Goal: Contribute content: Contribute content

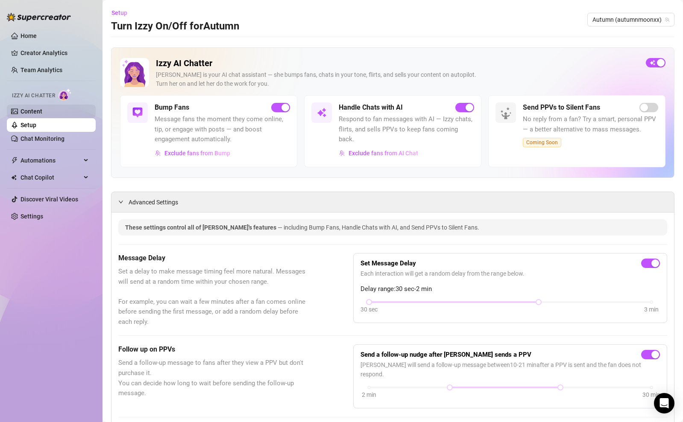
click at [25, 109] on link "Content" at bounding box center [31, 111] width 22 height 7
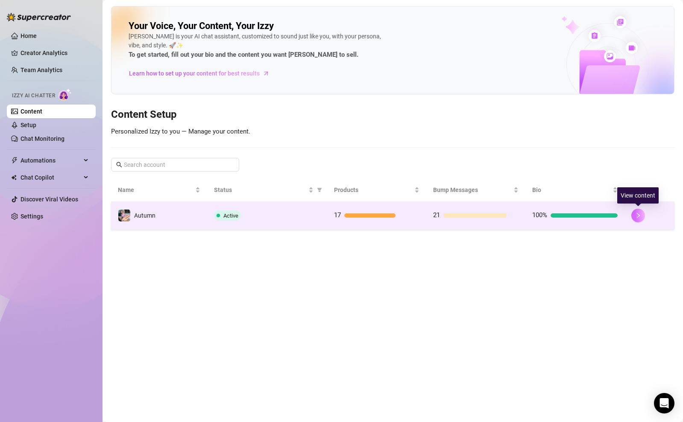
click at [634, 218] on button "button" at bounding box center [638, 216] width 14 height 14
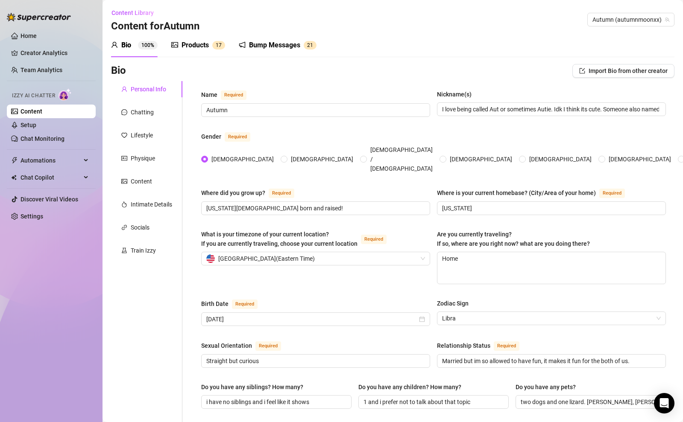
click at [257, 44] on div "Bump Messages" at bounding box center [274, 45] width 51 height 10
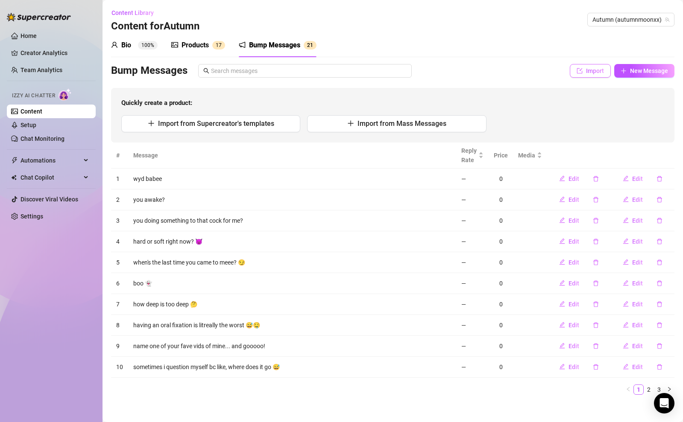
click at [579, 72] on button "Import" at bounding box center [589, 71] width 41 height 14
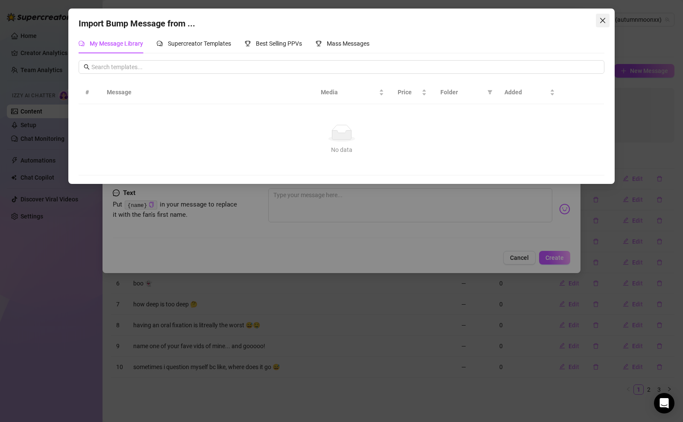
click at [602, 20] on icon "close" at bounding box center [602, 20] width 5 height 5
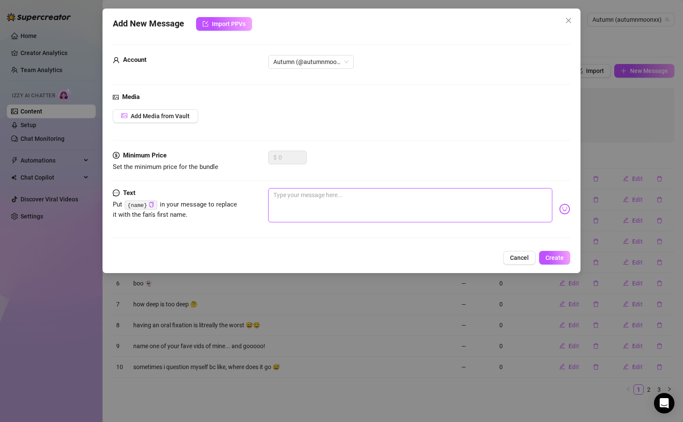
click at [499, 218] on textarea at bounding box center [410, 205] width 284 height 34
type textarea "u"
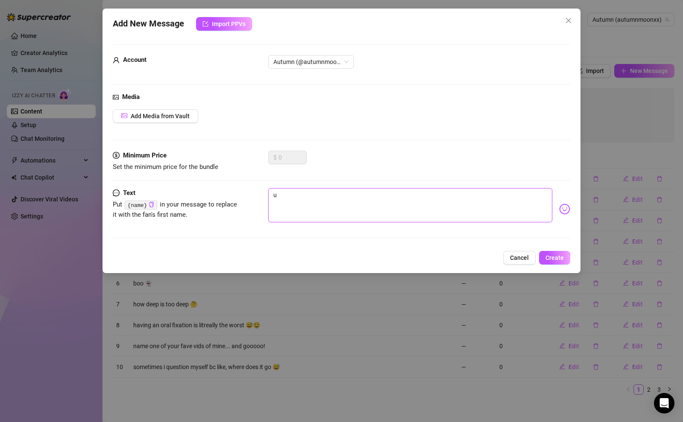
type textarea "u k"
type textarea "u ki"
type textarea "u kis"
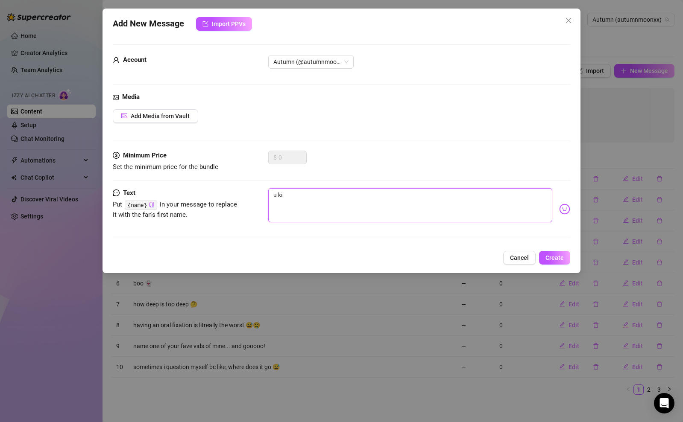
type textarea "u kis"
type textarea "u kiss"
type textarea "u kissi"
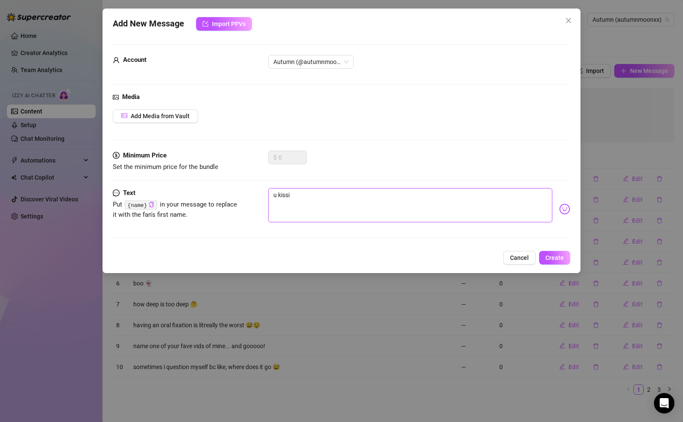
type textarea "u kissin"
type textarea "u kissing"
type textarea "u kissing m"
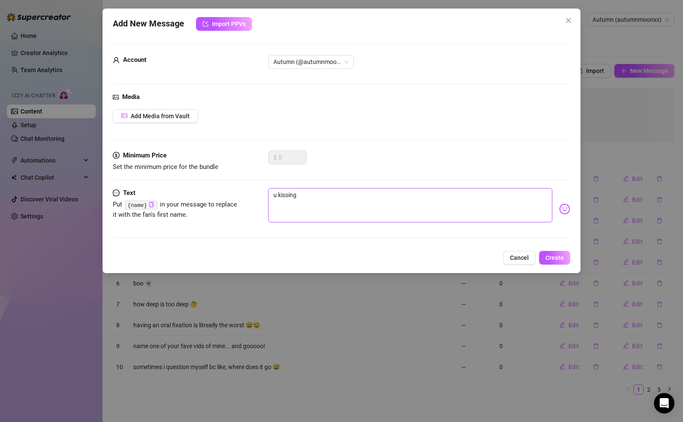
type textarea "u kissing m"
type textarea "u kissing my"
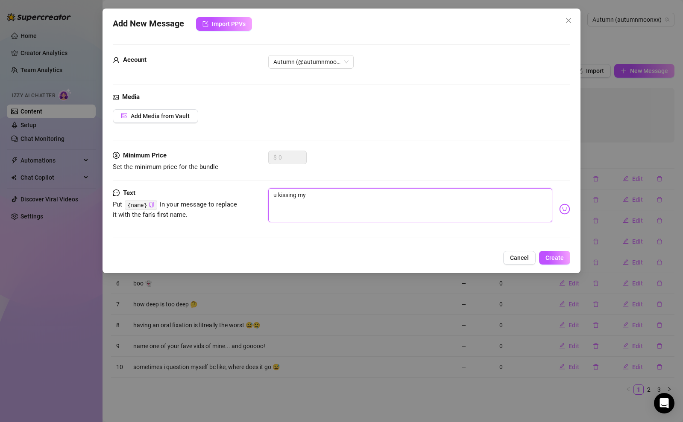
type textarea "u kissing my f"
type textarea "u kissing my fe"
type textarea "u kissing my fee"
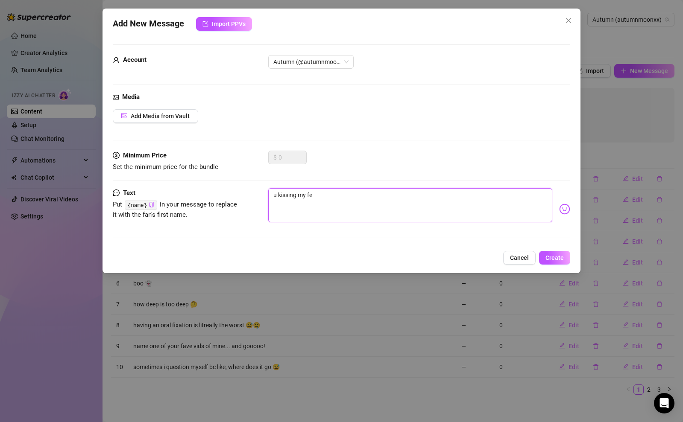
type textarea "u kissing my fee"
type textarea "u kissing my feet"
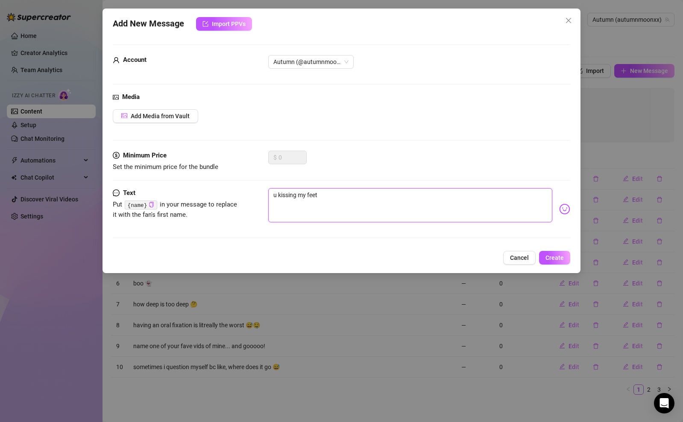
type textarea "u kissing my feet o"
type textarea "u kissing my feet or"
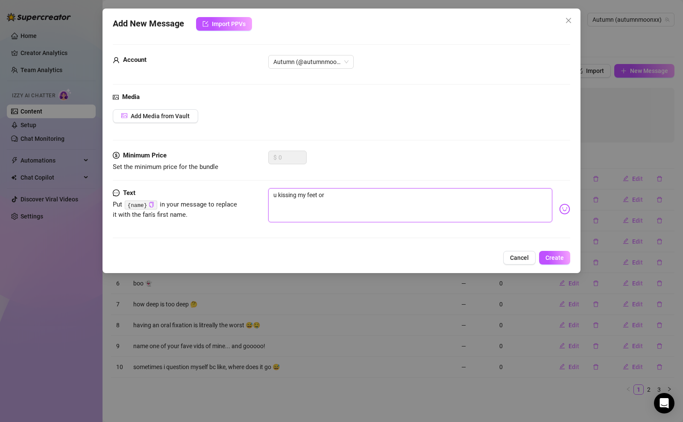
type textarea "u kissing my feet or"
type textarea "u kissing my feet or m"
type textarea "u kissing my feet or mo"
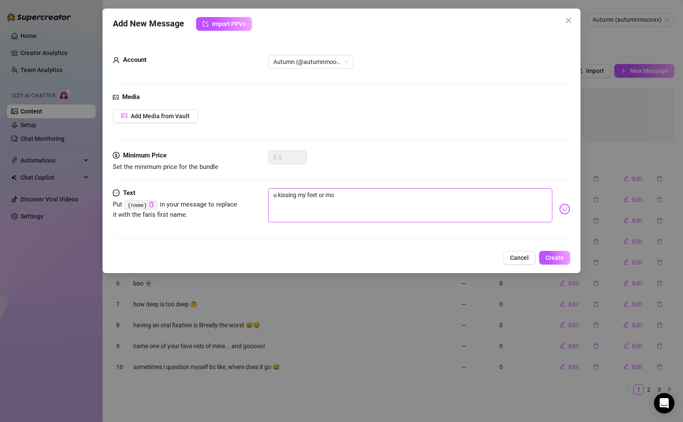
type textarea "u kissing my feet or mot"
type textarea "u kissing my feet or moth"
type textarea "u kissing my feet or mot"
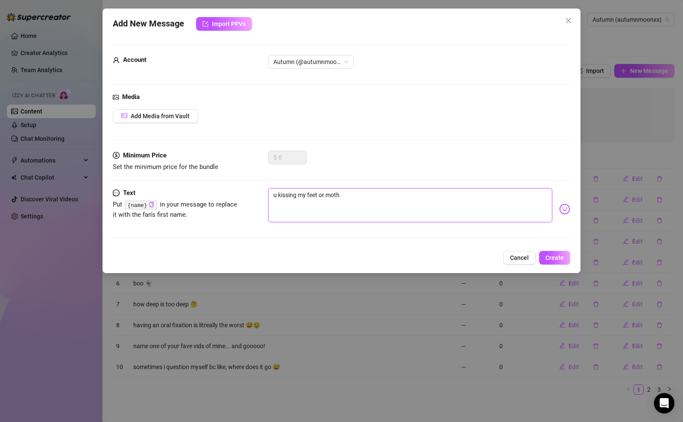
type textarea "u kissing my feet or mot"
type textarea "u kissing my feet or mo"
type textarea "u kissing my feet or mot"
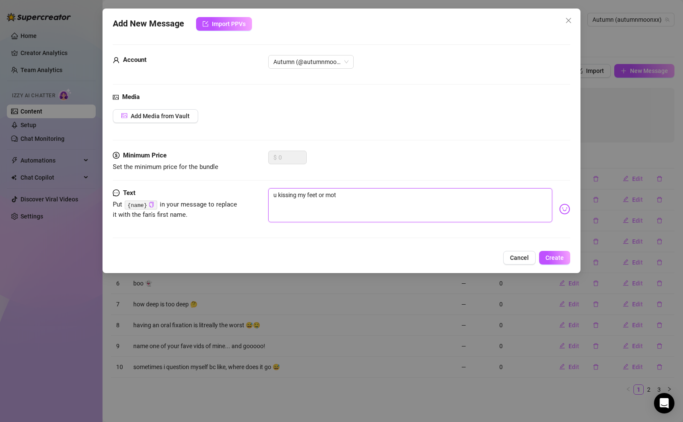
type textarea "u kissing my feet or mo"
type textarea "u kissing my feet or mou"
type textarea "u kissing my feet or mout"
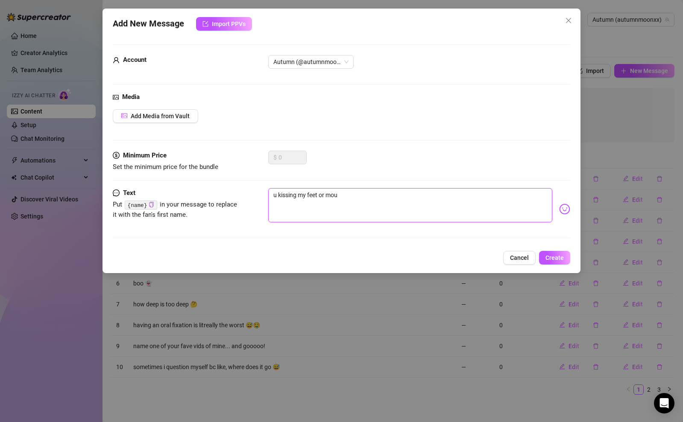
type textarea "u kissing my feet or mout"
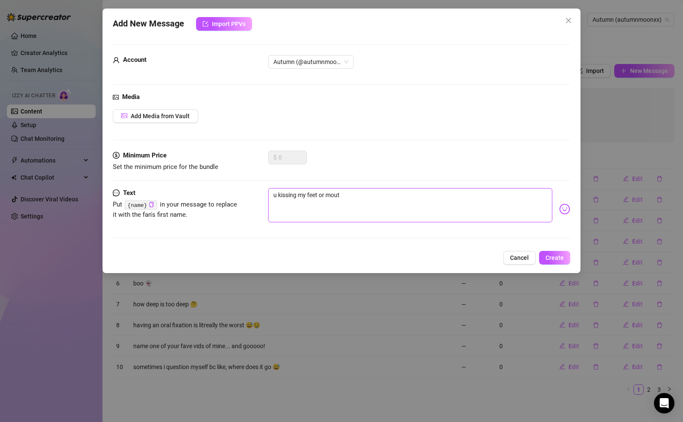
type textarea "u kissing my feet or mouth"
type textarea "u kissing my feet or mouth f"
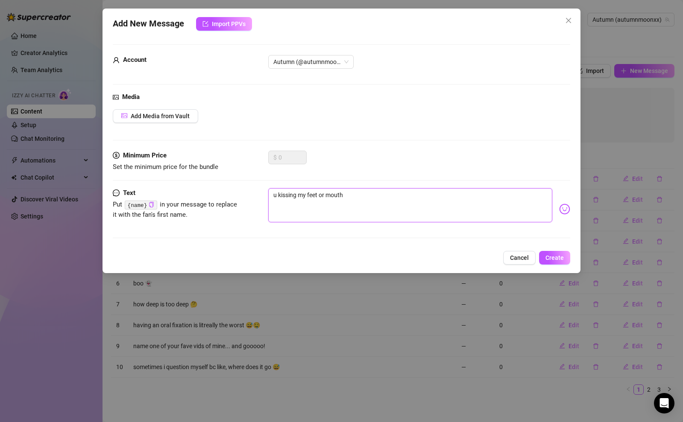
type textarea "u kissing my feet or mouth f"
type textarea "u kissing my feet or mouth fi"
type textarea "u kissing my feet or mouth fir"
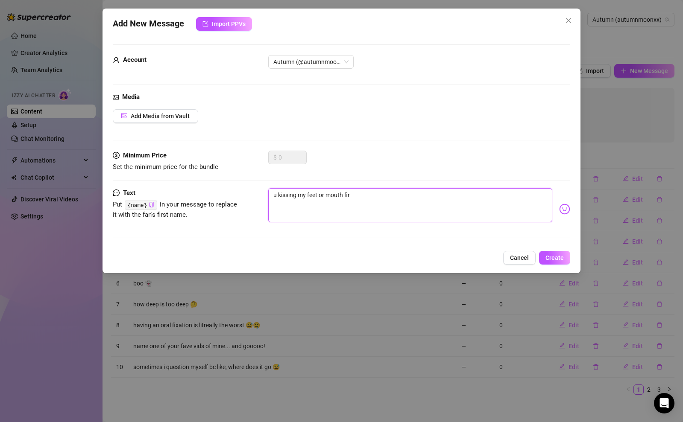
type textarea "u kissing my feet or mouth firs"
type textarea "u kissing my feet or mouth first"
type textarea "u kissing my feet or mouth first>"
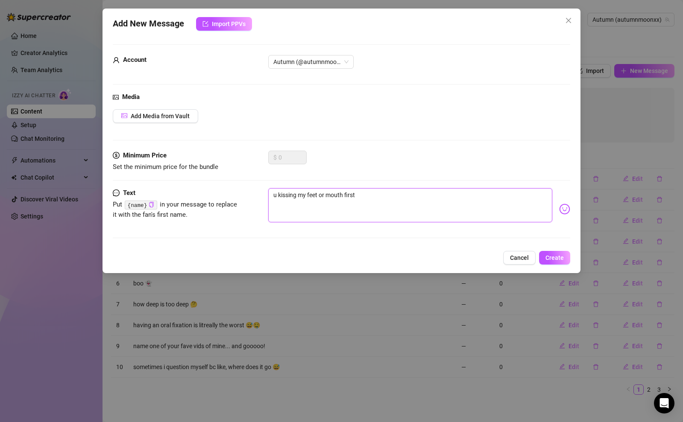
type textarea "u kissing my feet or mouth first>"
type textarea "u kissing my feet or mouth first"
type textarea "u kissing my feet or mouth first""
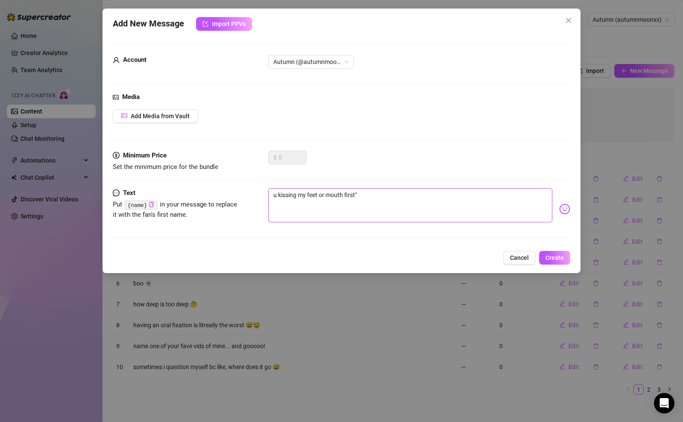
type textarea "u kissing my feet or mouth first"
type textarea "u kissing my feet or mouth first?"
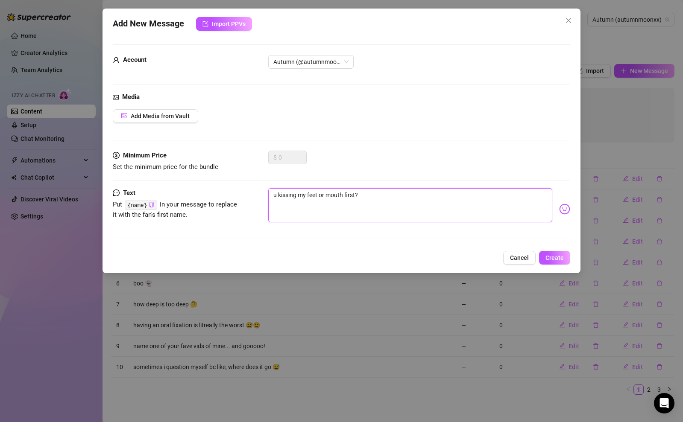
type textarea "u kissing my feet or mouth first?"
click at [337, 194] on textarea "u kissing my feet or mouth first?" at bounding box center [410, 205] width 284 height 34
click at [339, 194] on textarea "u kissing my feet or mouth first?" at bounding box center [410, 205] width 284 height 34
click at [343, 196] on textarea "u kissing my feet or mouth first?" at bounding box center [410, 205] width 284 height 34
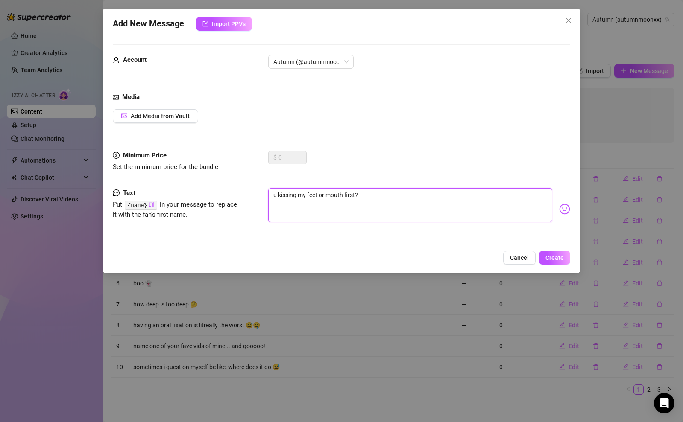
type textarea "u kissing my feet or mout first?"
type textarea "u kissing my feet or mou first?"
type textarea "u kissing my feet or mo first?"
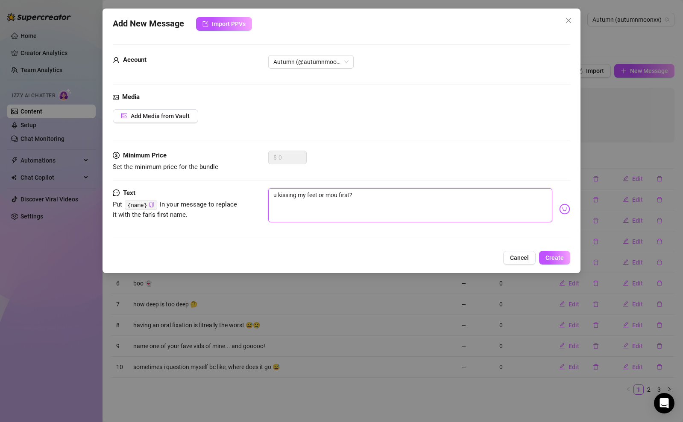
type textarea "u kissing my feet or mo first?"
type textarea "u kissing my feet or m first?"
type textarea "u kissing my feet or first?"
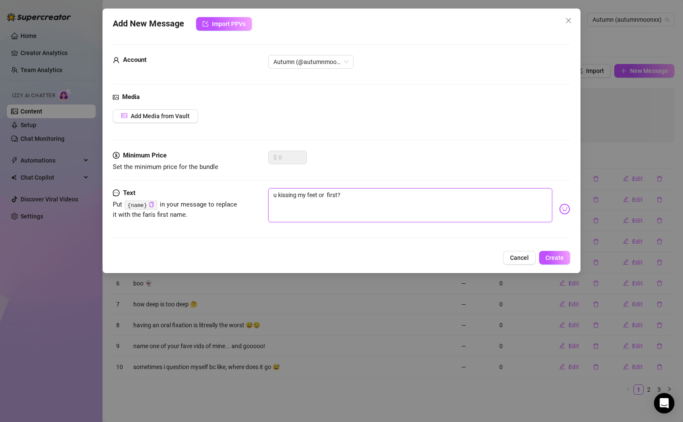
type textarea "u kissing my feet or l first?"
type textarea "u kissing my feet or li first?"
type textarea "u kissing my feet or lip first?"
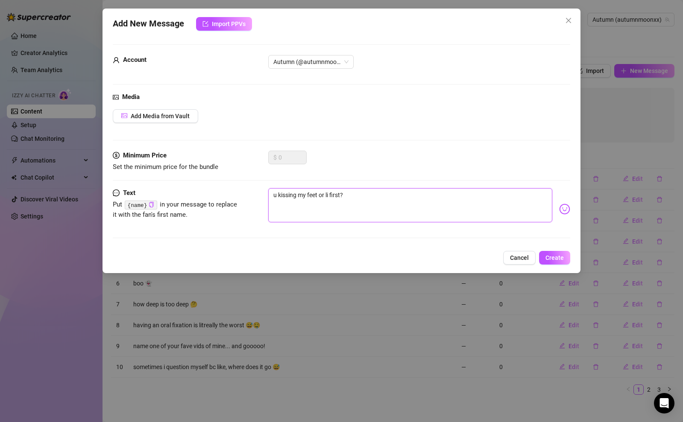
type textarea "u kissing my feet or lip first?"
type textarea "u kissing my feet or lips first?"
click at [562, 257] on span "Create" at bounding box center [554, 257] width 18 height 7
